Goal: Check status: Check status

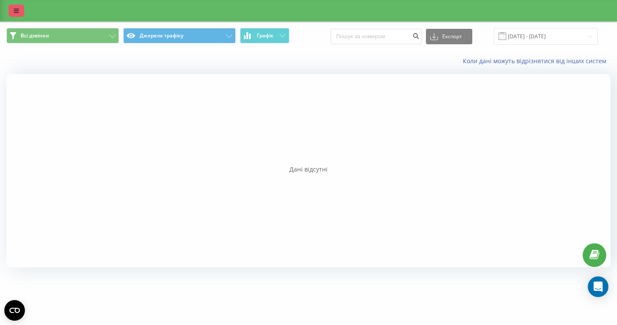
click at [20, 14] on link at bounding box center [16, 11] width 15 height 12
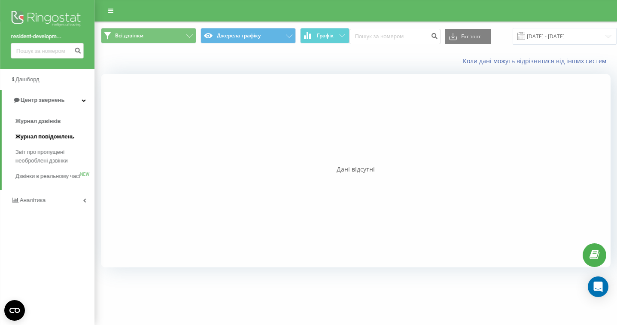
click at [31, 134] on span "Журнал повідомлень" at bounding box center [44, 136] width 59 height 9
click at [31, 121] on span "Журнал дзвінків" at bounding box center [38, 121] width 46 height 9
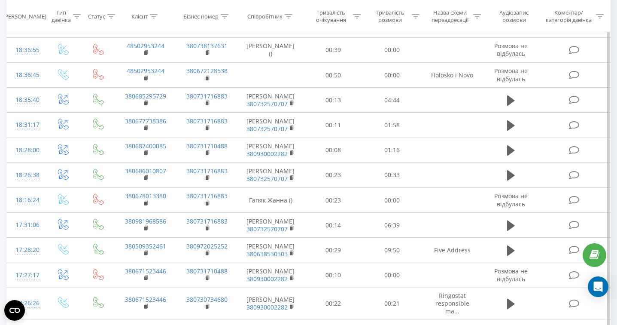
scroll to position [304, 0]
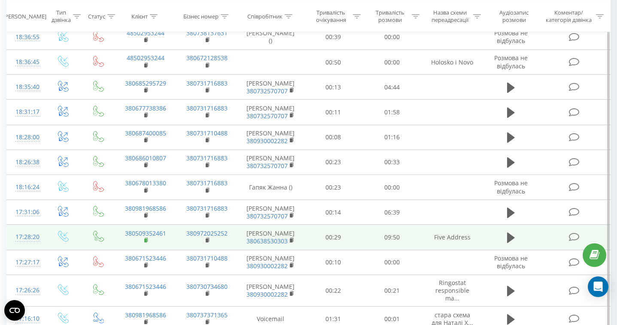
click at [146, 242] on rect at bounding box center [145, 240] width 3 height 4
